Goal: Task Accomplishment & Management: Manage account settings

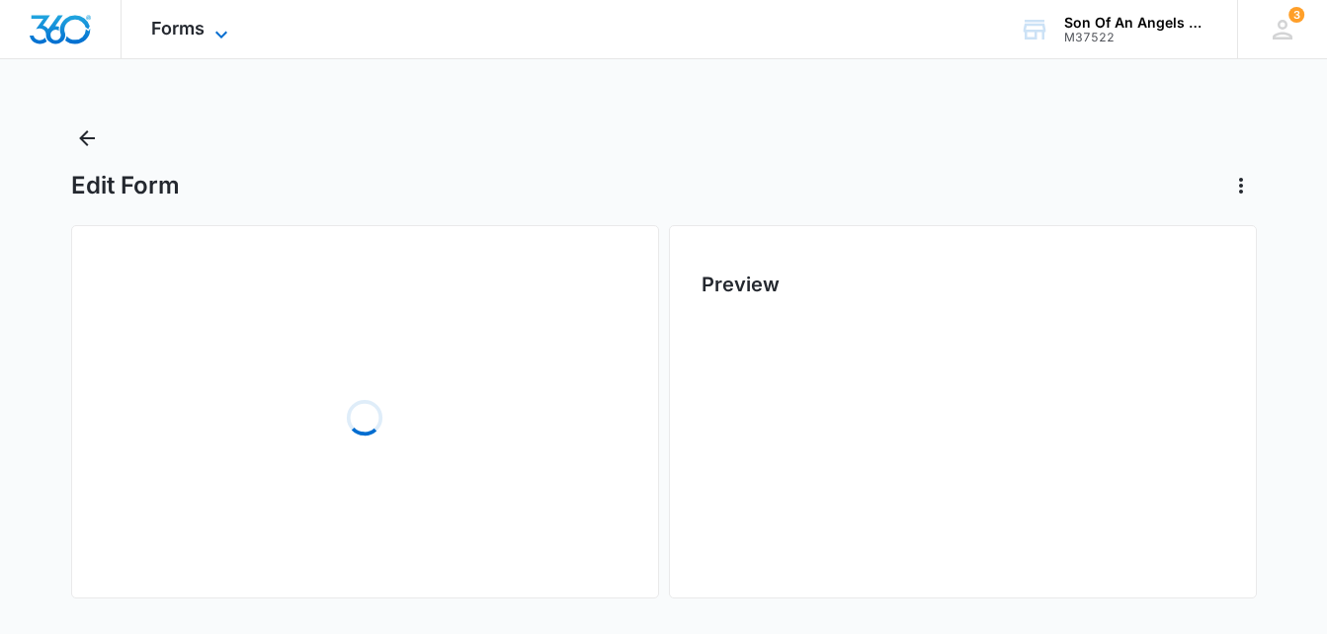
click at [212, 28] on icon at bounding box center [222, 35] width 24 height 24
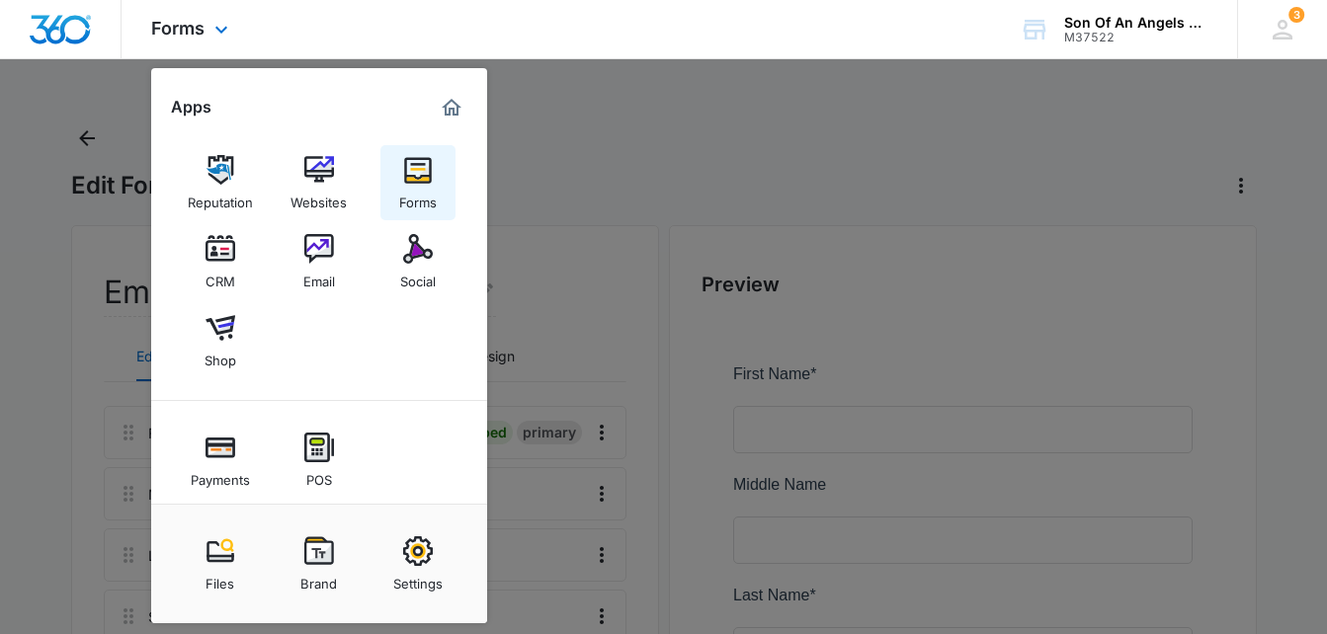
click at [418, 180] on img at bounding box center [418, 170] width 30 height 30
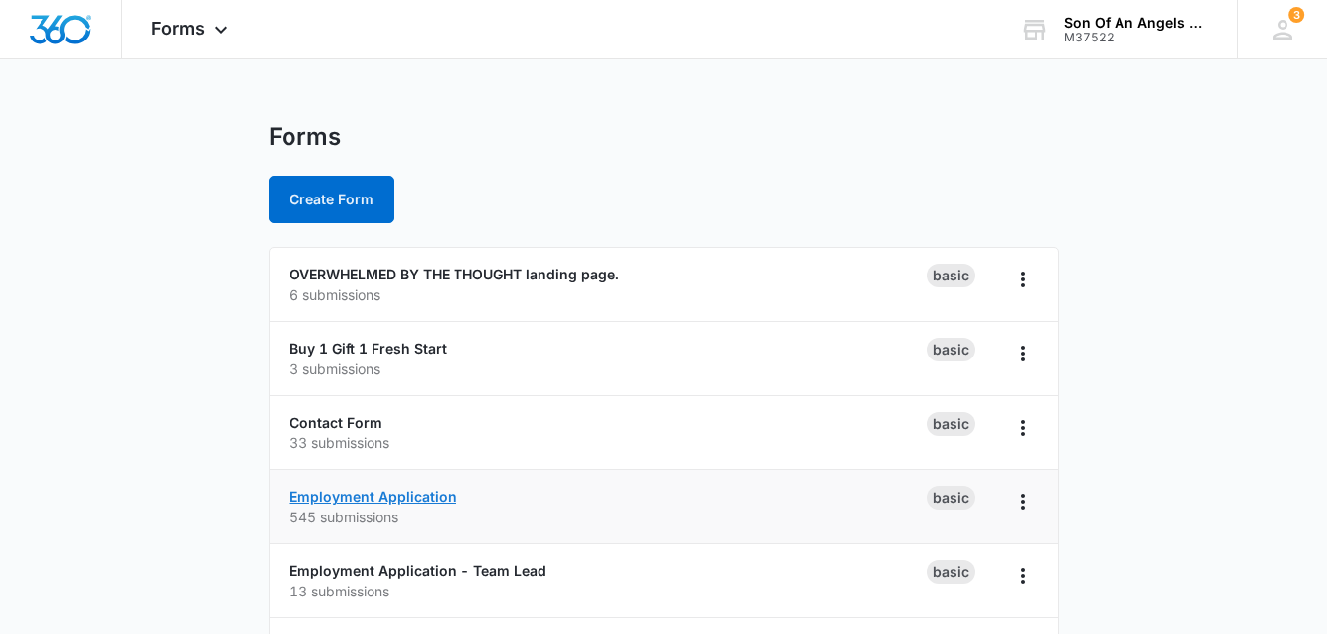
click at [329, 495] on link "Employment Application" at bounding box center [373, 496] width 167 height 17
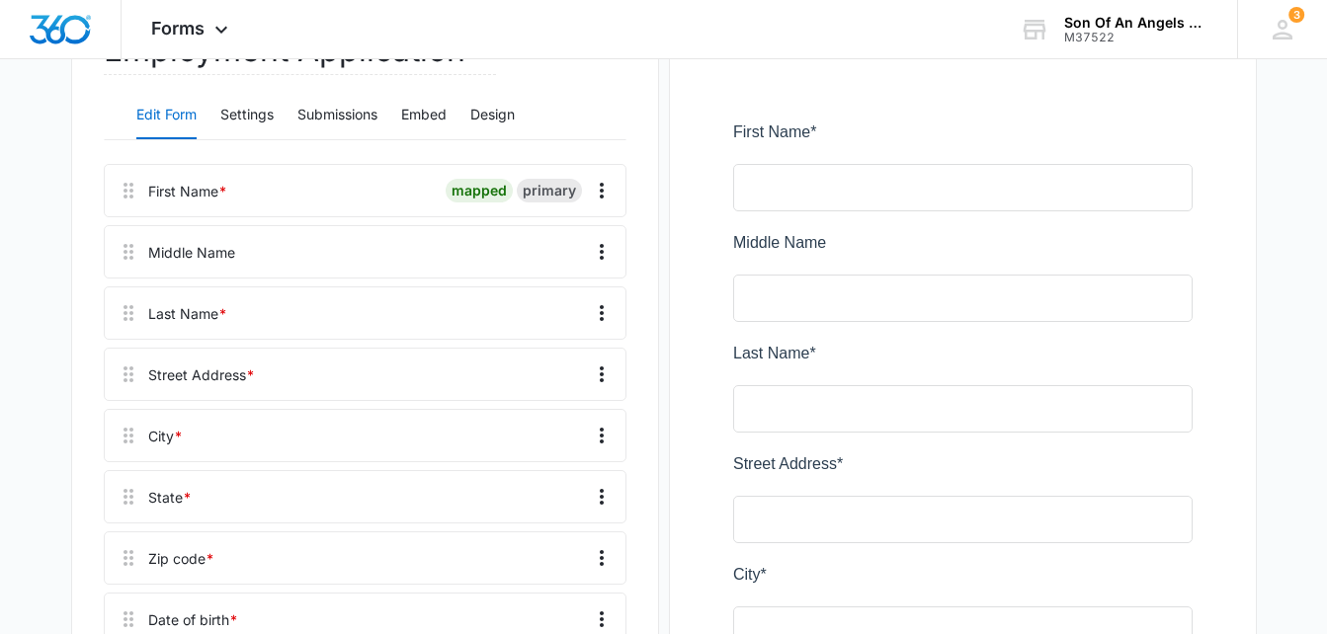
scroll to position [210, 0]
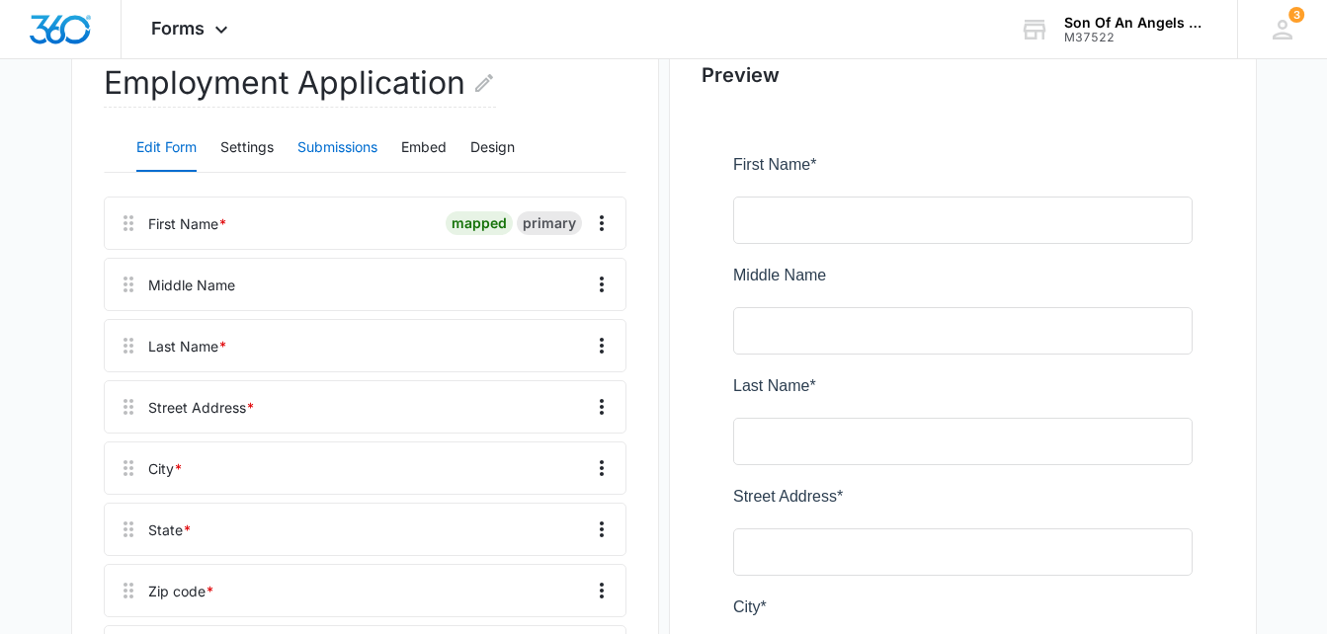
click at [369, 140] on button "Submissions" at bounding box center [337, 148] width 80 height 47
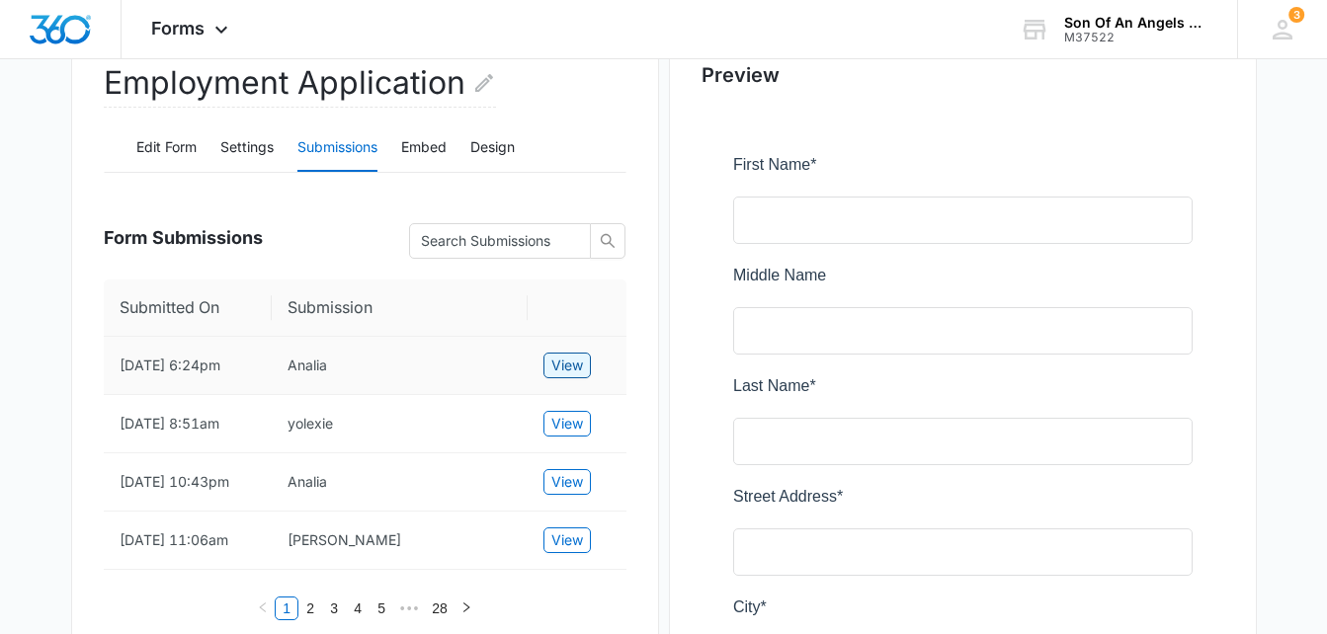
click at [560, 374] on span "View" at bounding box center [567, 366] width 32 height 22
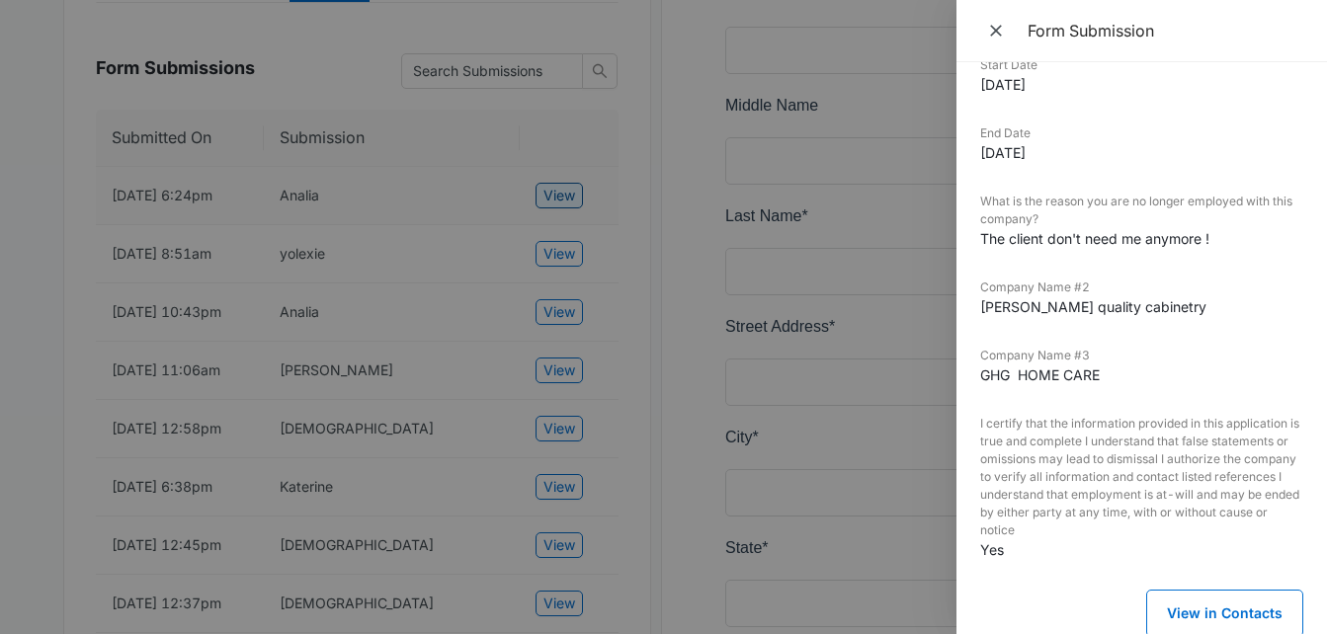
scroll to position [388, 0]
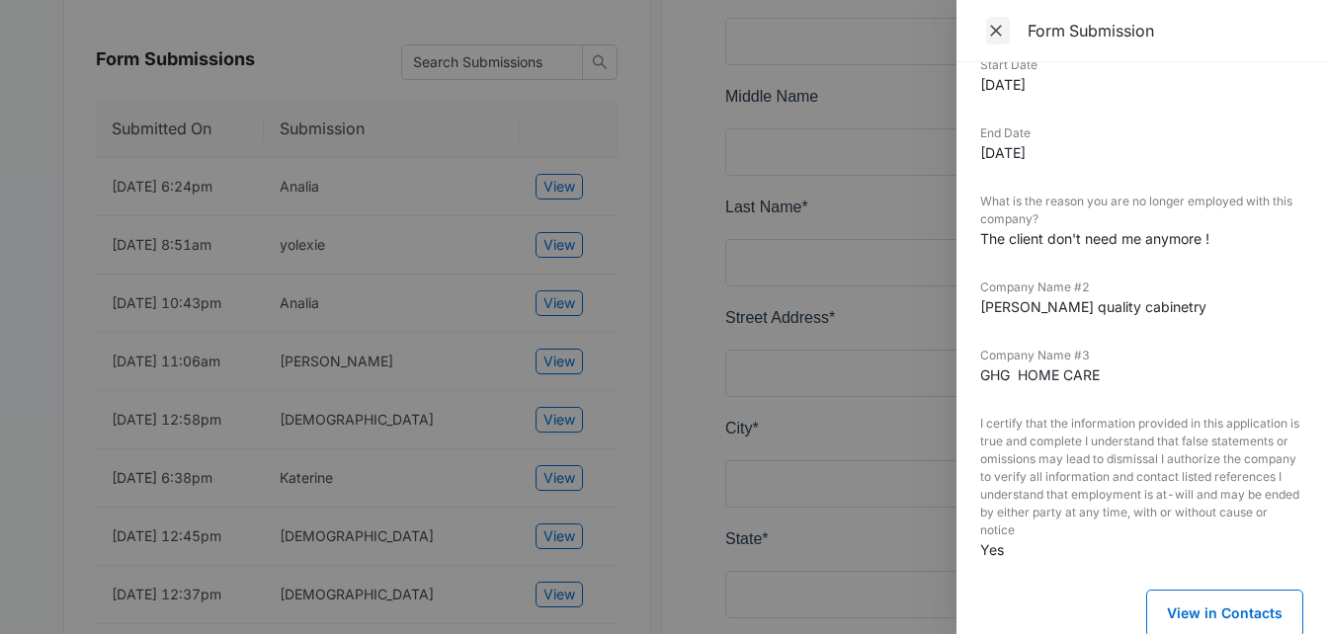
click at [991, 40] on icon "Close" at bounding box center [996, 31] width 20 height 20
